Goal: Navigation & Orientation: Understand site structure

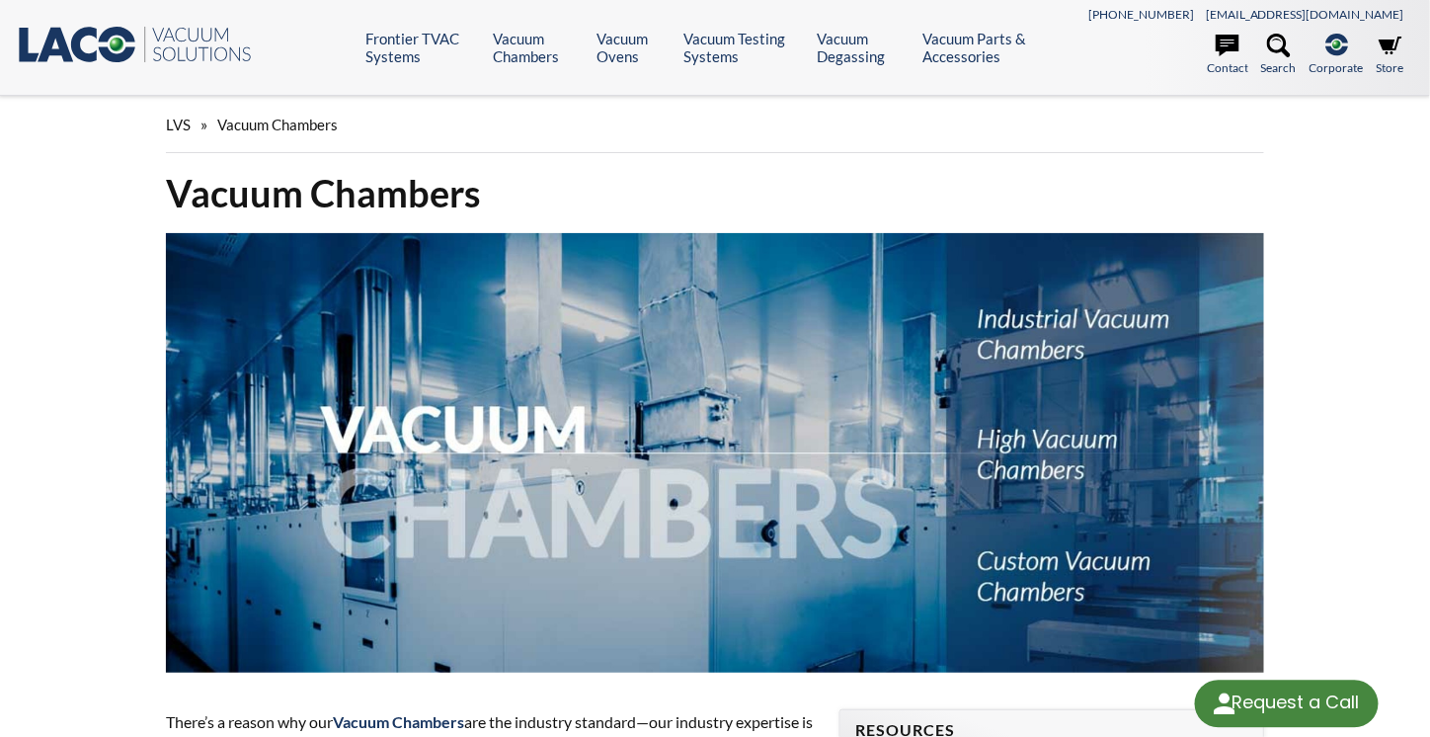
select select "Language Translate Widget"
click at [1224, 67] on link "Contact" at bounding box center [1227, 55] width 41 height 43
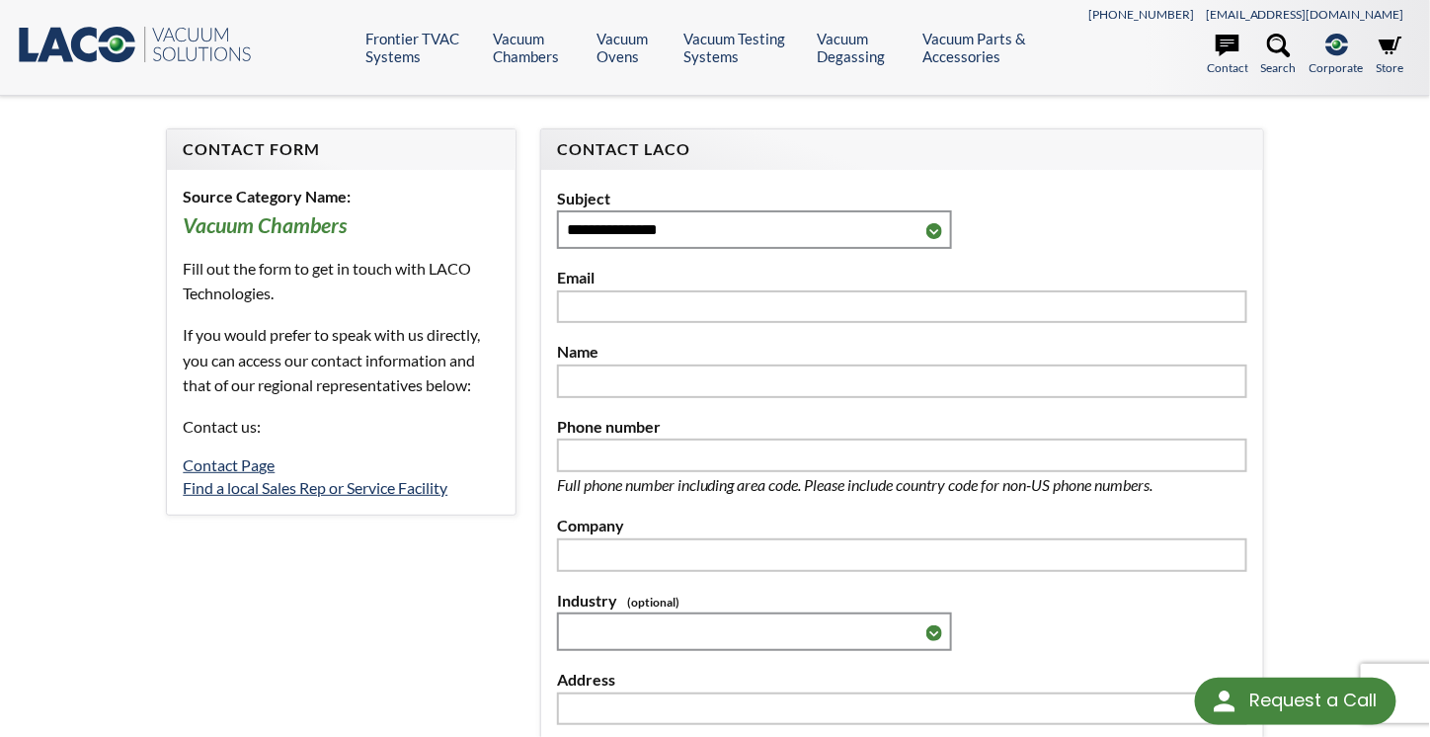
click at [77, 51] on icon at bounding box center [84, 46] width 26 height 36
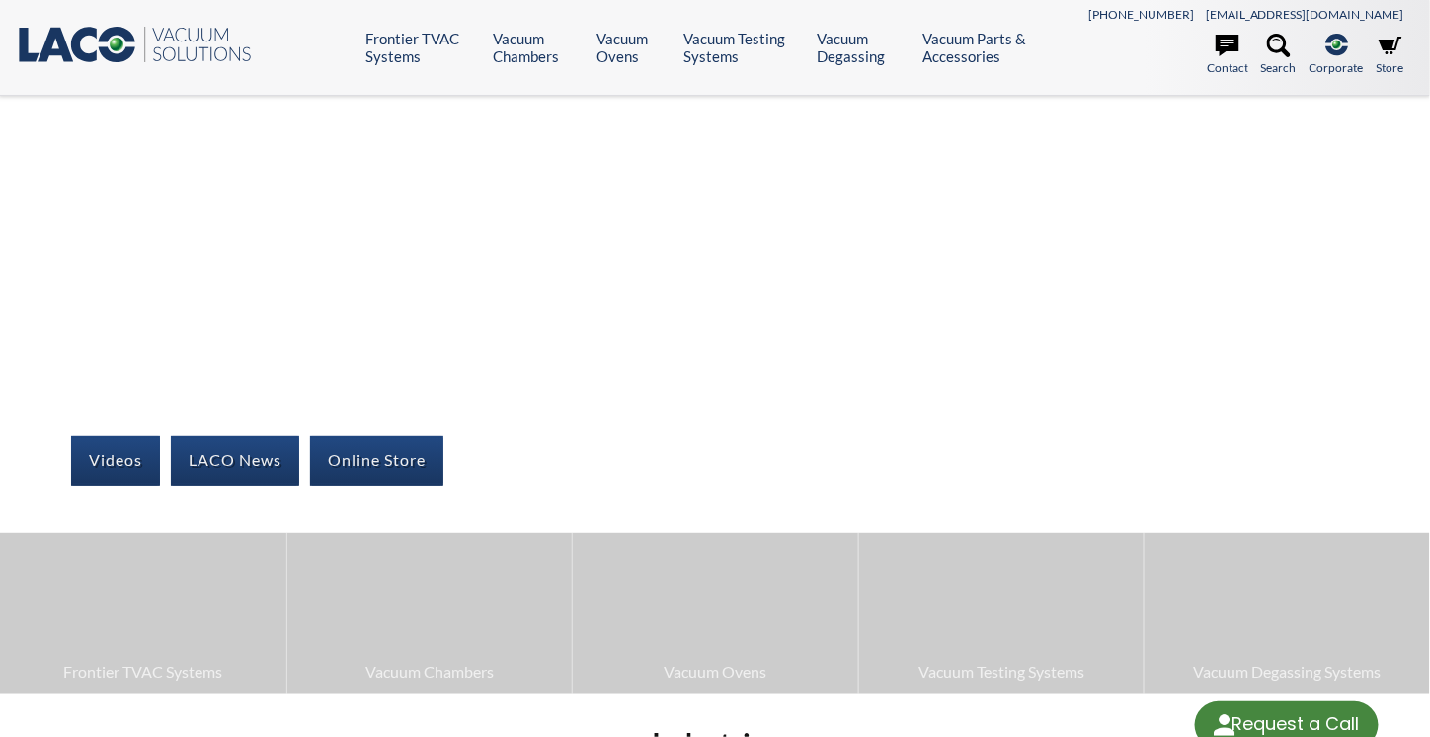
select select "Language Translate Widget"
click at [1228, 44] on icon at bounding box center [1228, 46] width 24 height 22
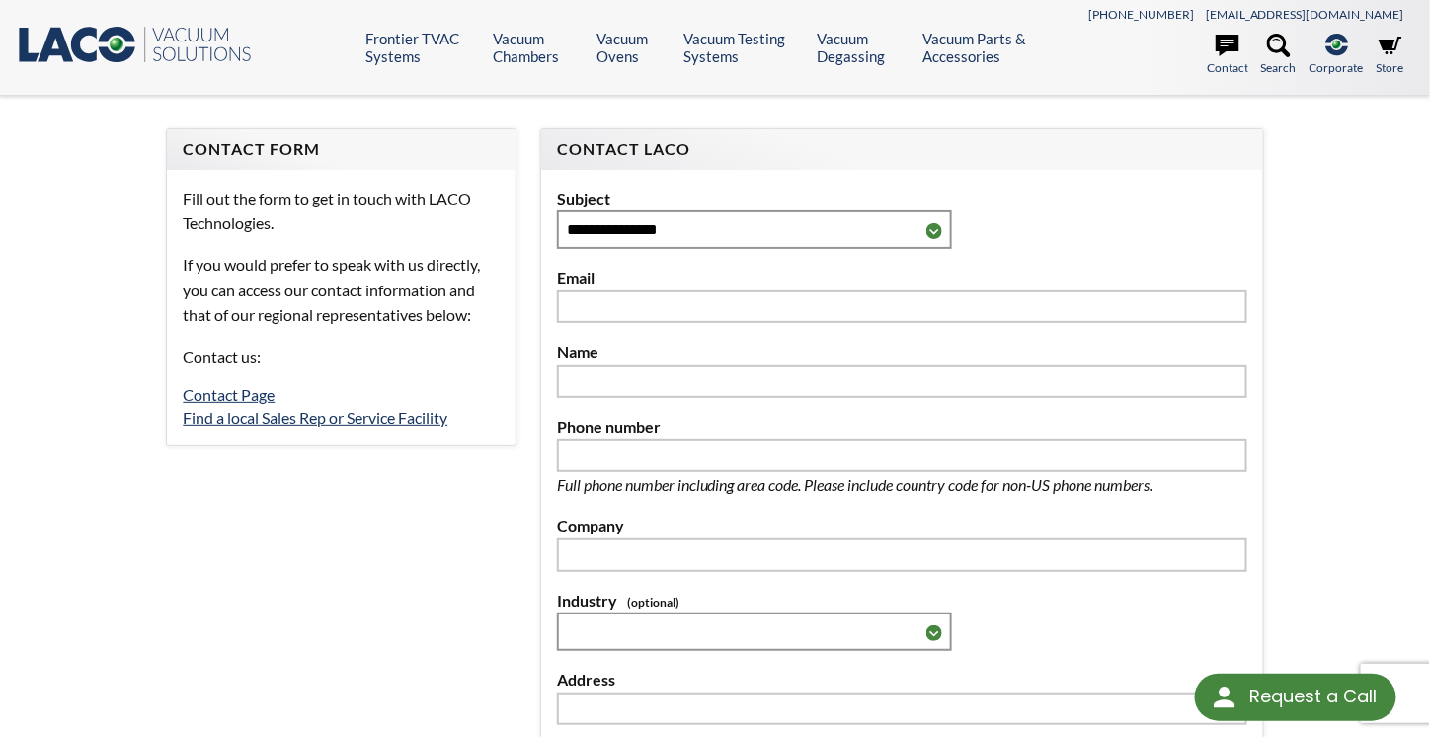
select select "Language Translate Widget"
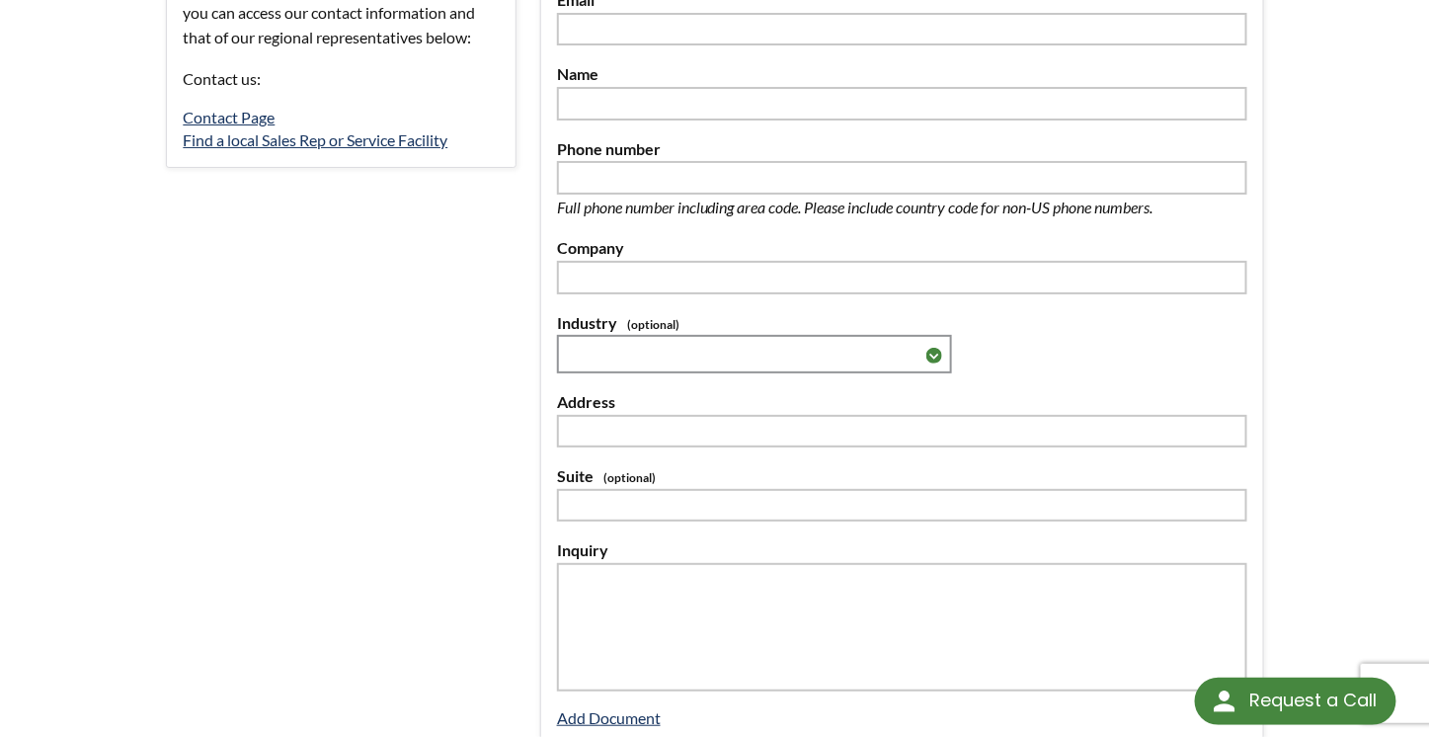
scroll to position [592, 0]
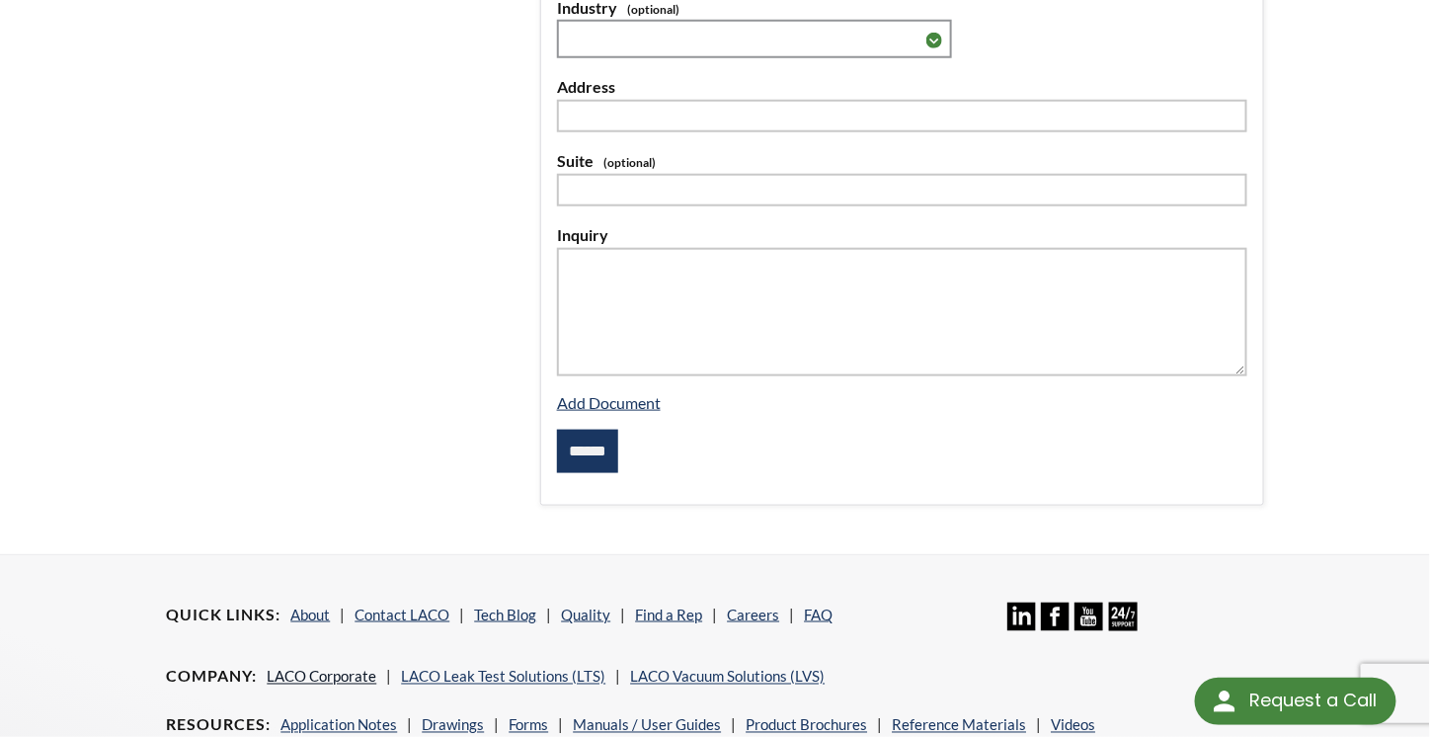
click at [342, 671] on link "LACO Corporate" at bounding box center [322, 677] width 110 height 18
click at [306, 609] on link "About" at bounding box center [309, 614] width 39 height 18
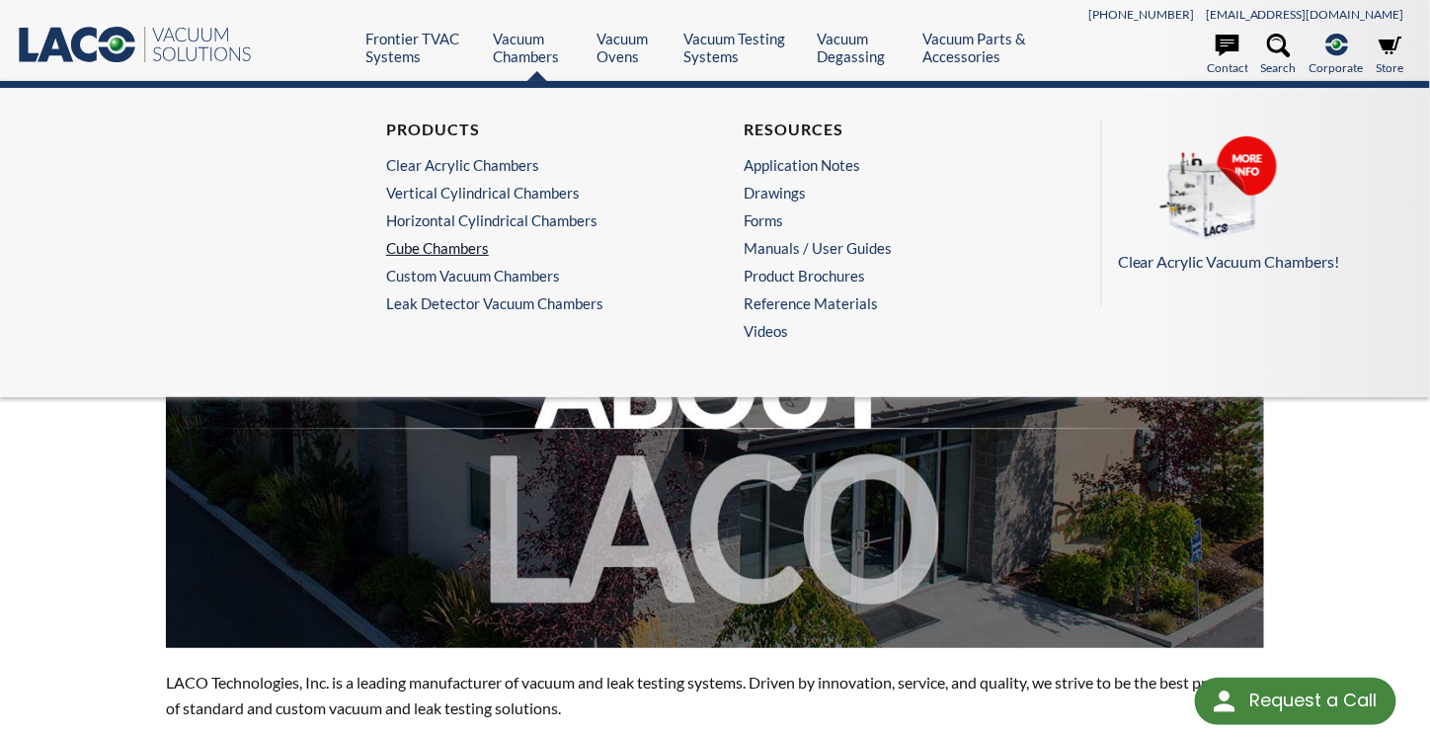
click at [444, 240] on link "Cube Chambers" at bounding box center [531, 248] width 290 height 18
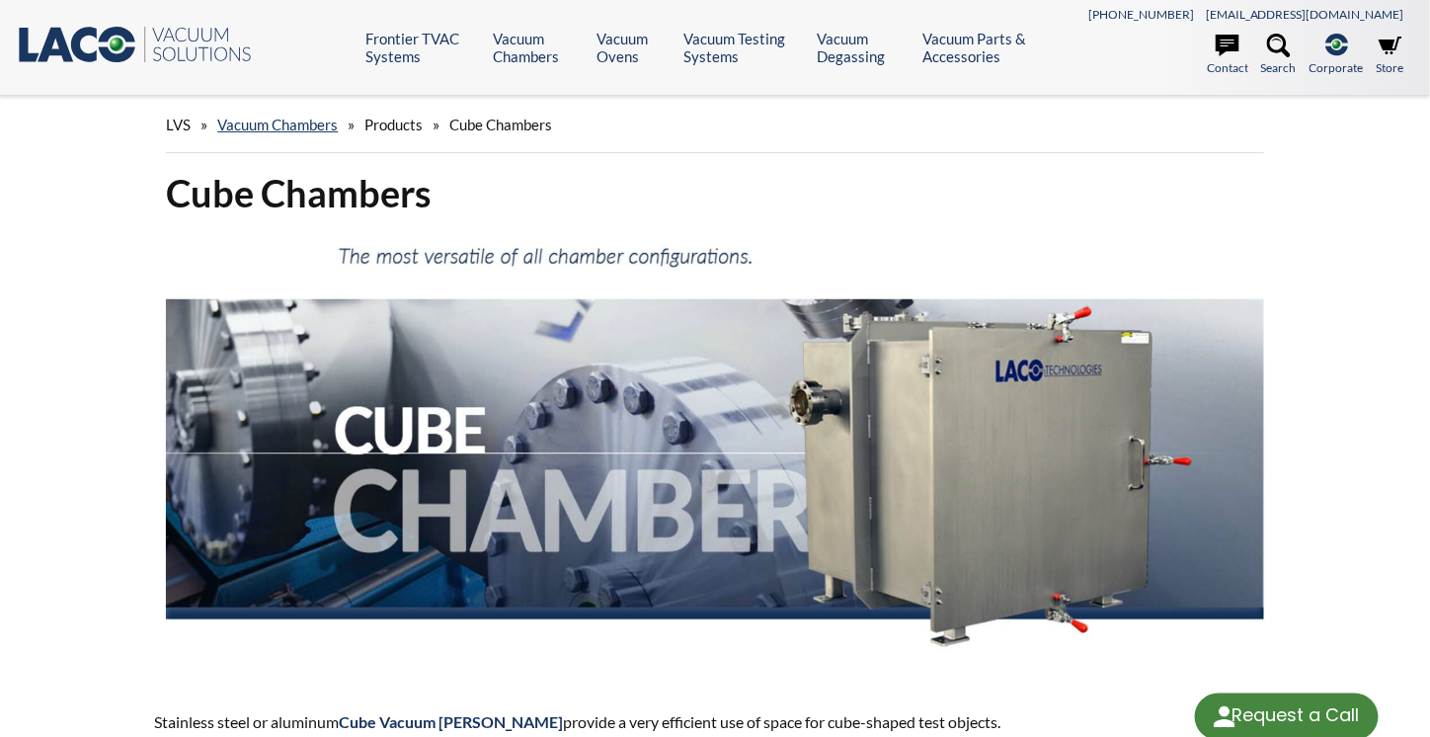
select select "Language Translate Widget"
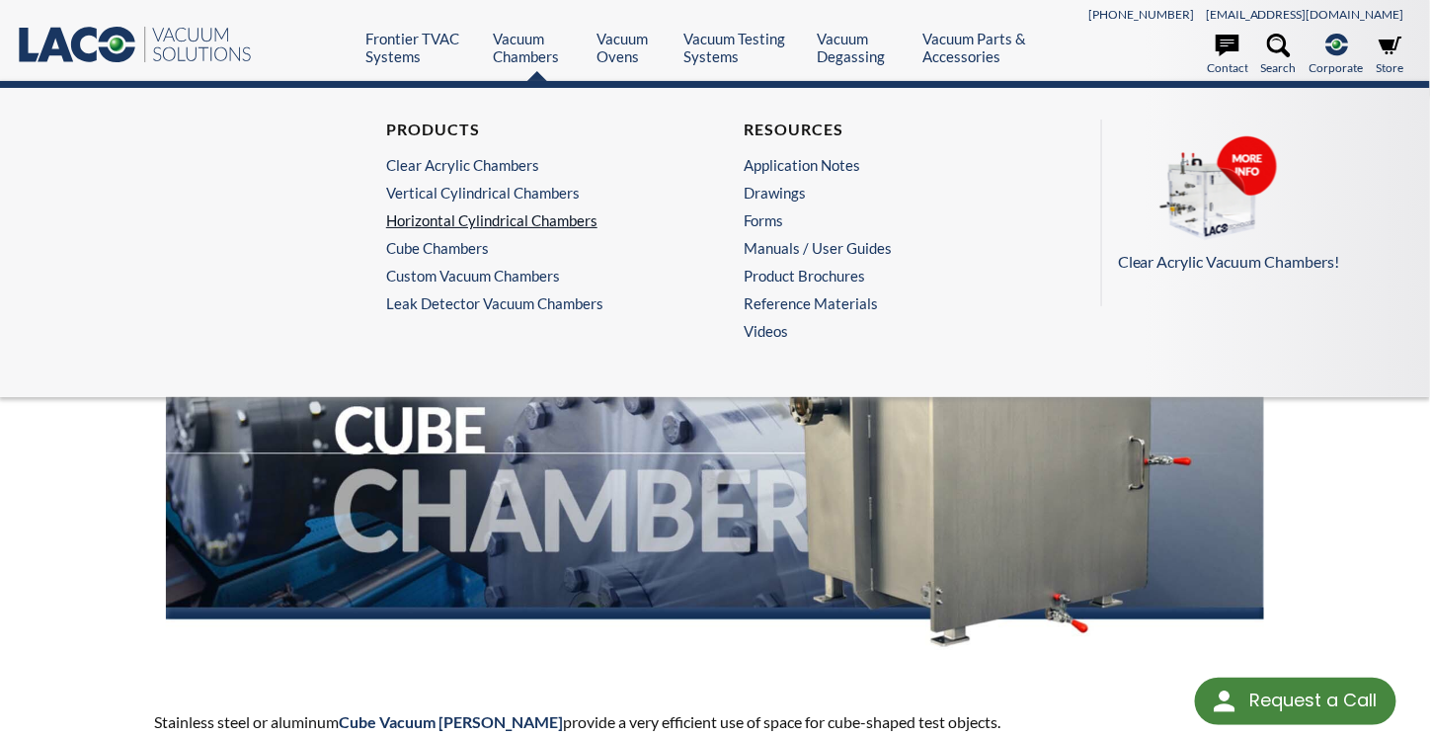
click at [499, 216] on link "Horizontal Cylindrical Chambers" at bounding box center [531, 220] width 290 height 18
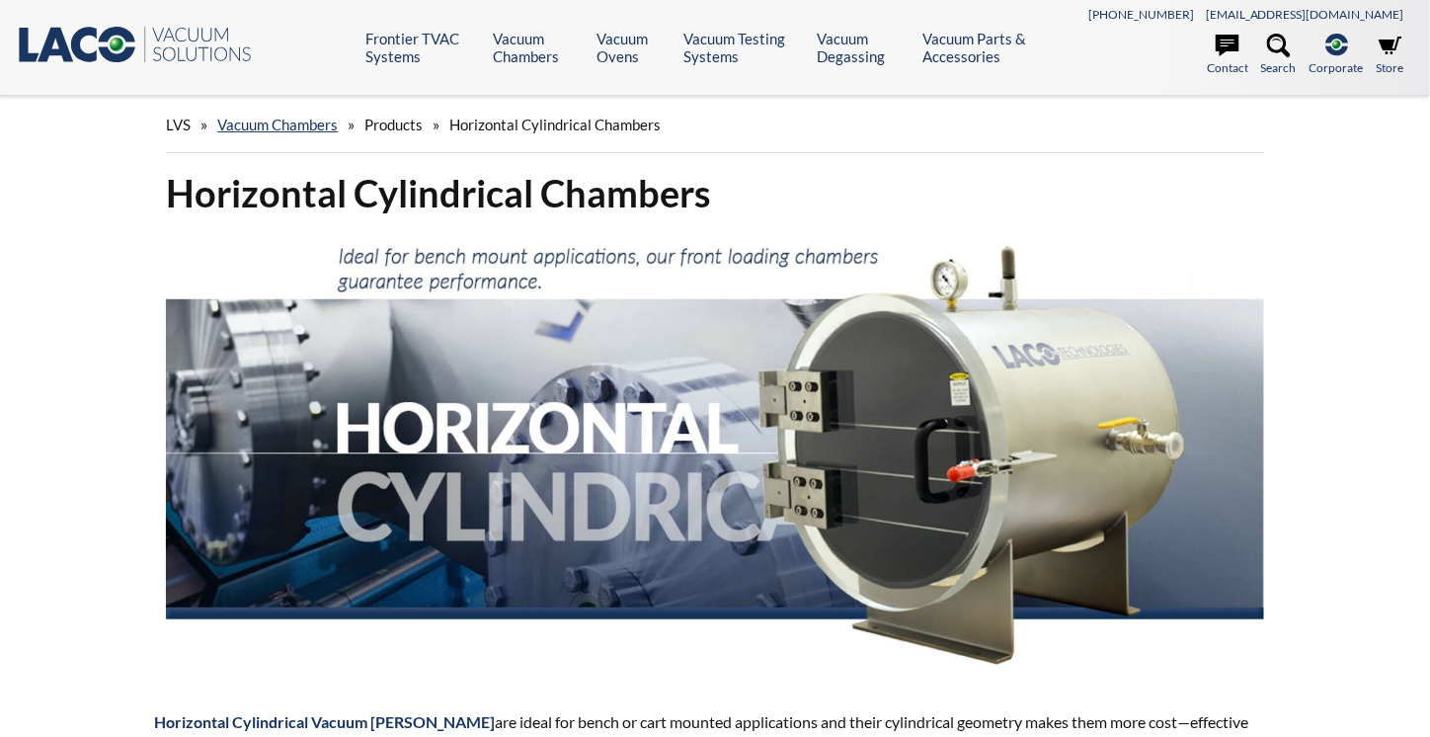
select select "Language Translate Widget"
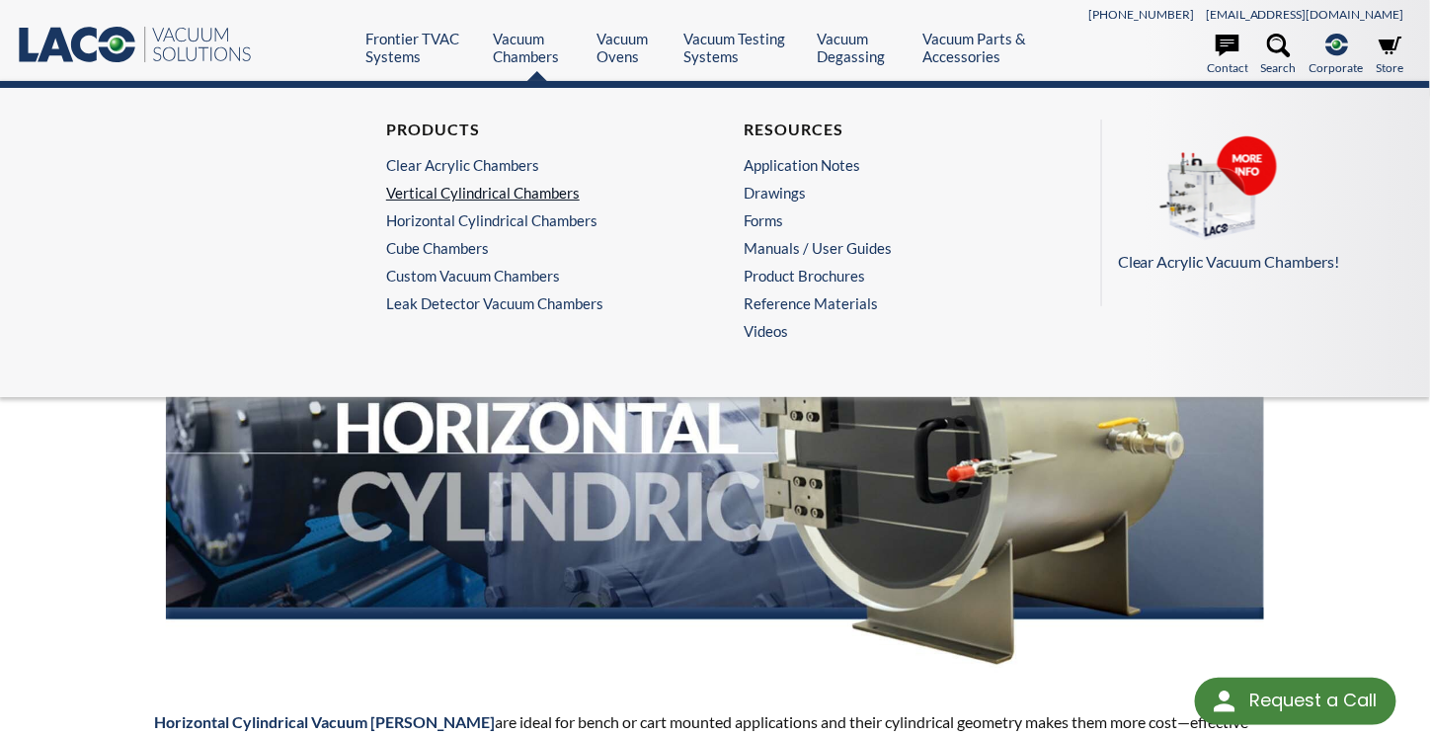
click at [473, 185] on link "Vertical Cylindrical Chambers" at bounding box center [531, 193] width 290 height 18
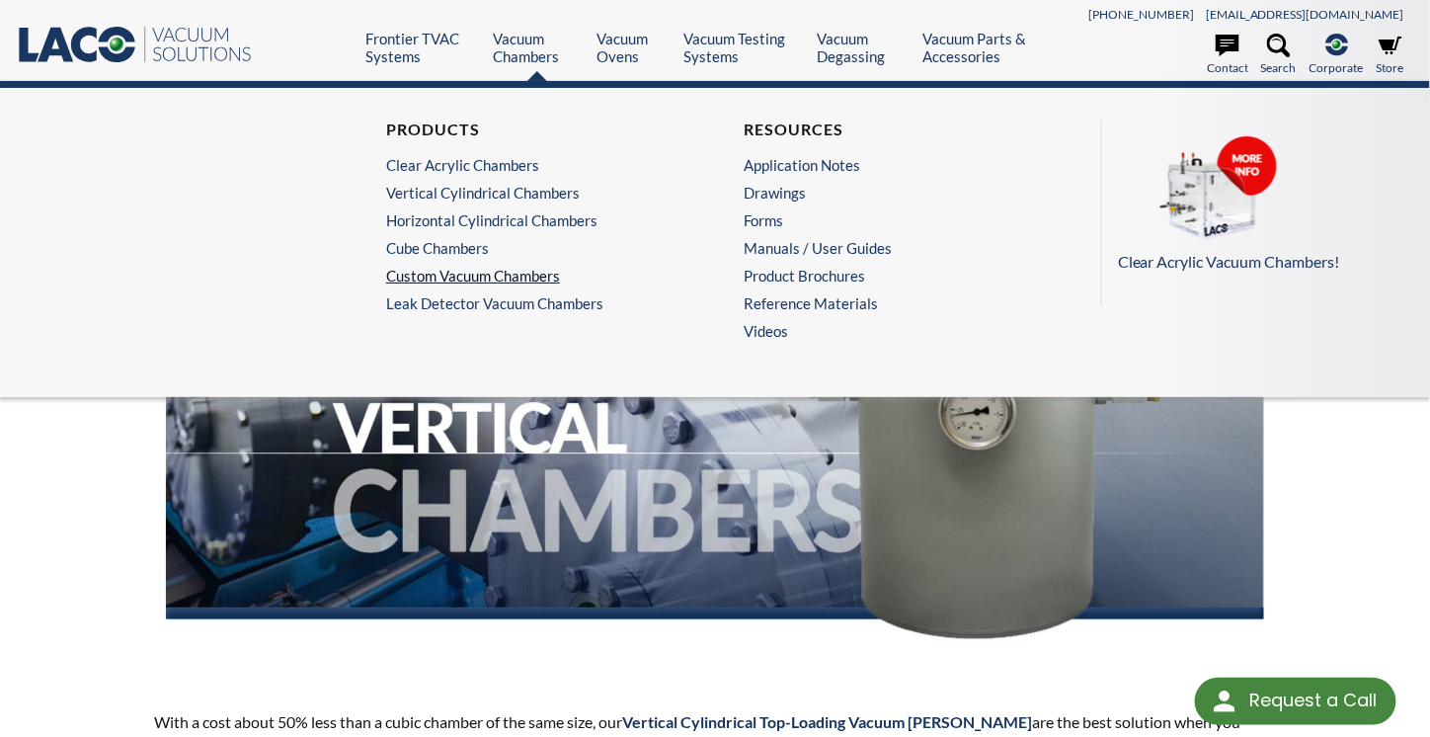
click at [459, 273] on link "Custom Vacuum Chambers" at bounding box center [531, 276] width 290 height 18
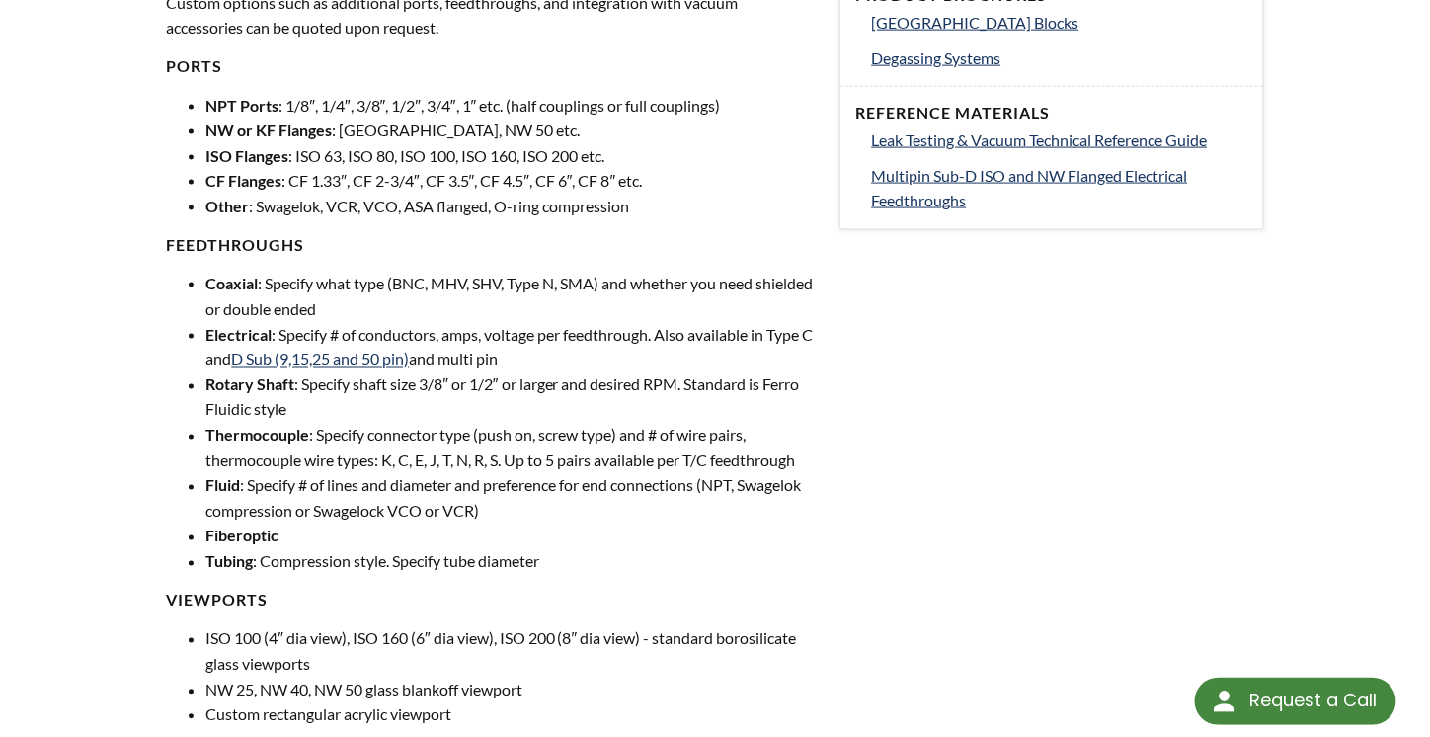
scroll to position [987, 0]
